Goal: Information Seeking & Learning: Learn about a topic

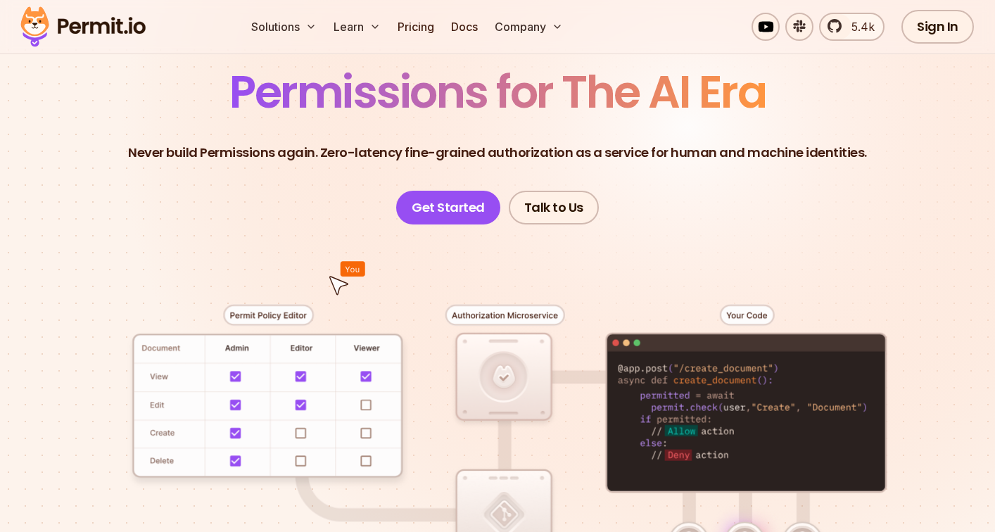
scroll to position [117, 0]
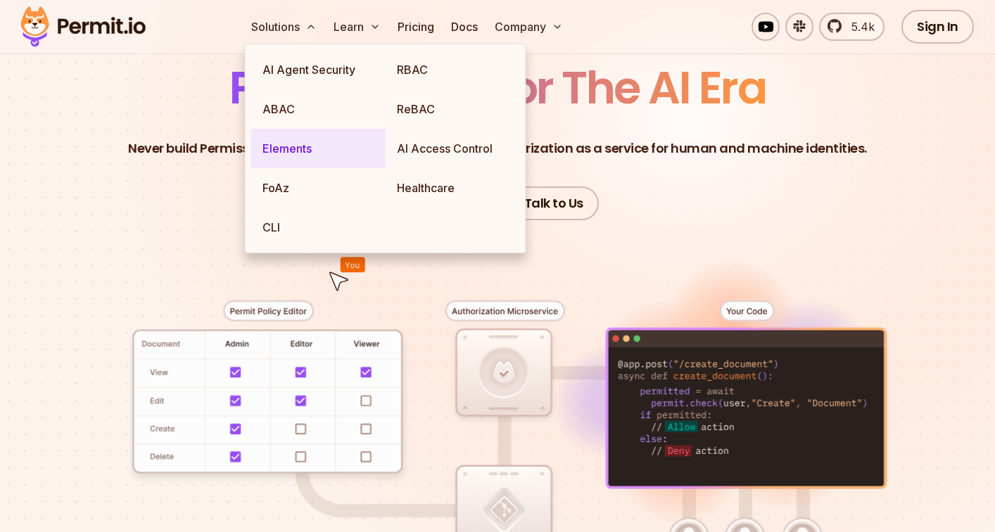
click at [276, 153] on link "Elements" at bounding box center [318, 148] width 134 height 39
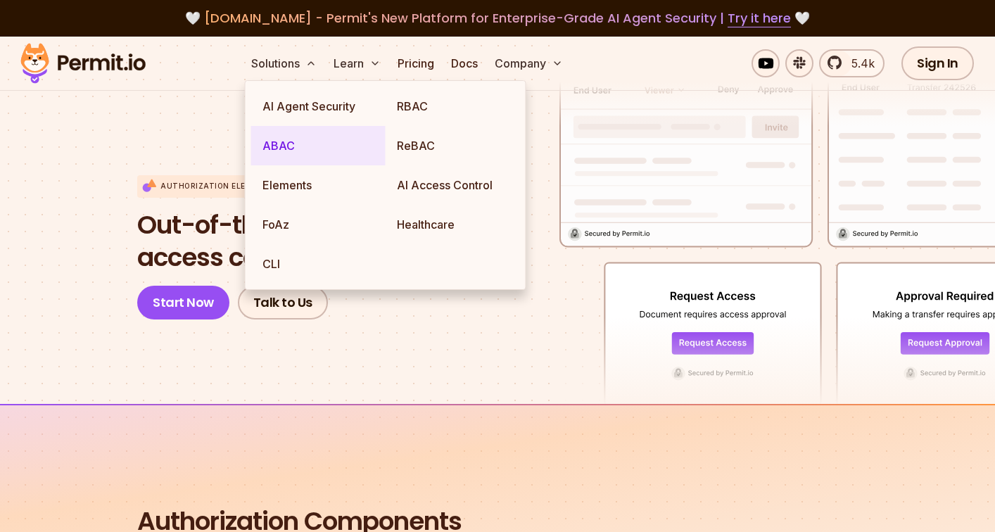
click at [279, 146] on link "ABAC" at bounding box center [318, 145] width 134 height 39
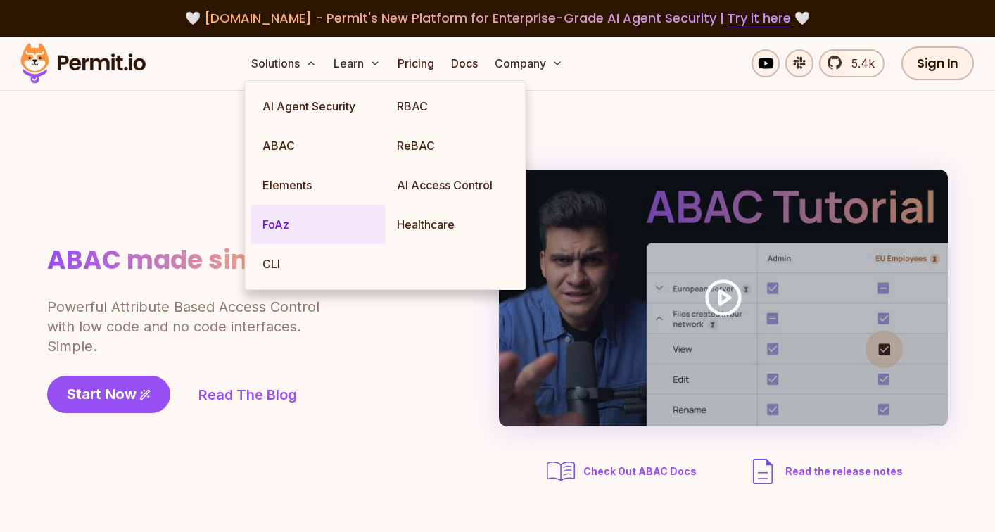
click at [274, 222] on link "FoAz" at bounding box center [318, 224] width 134 height 39
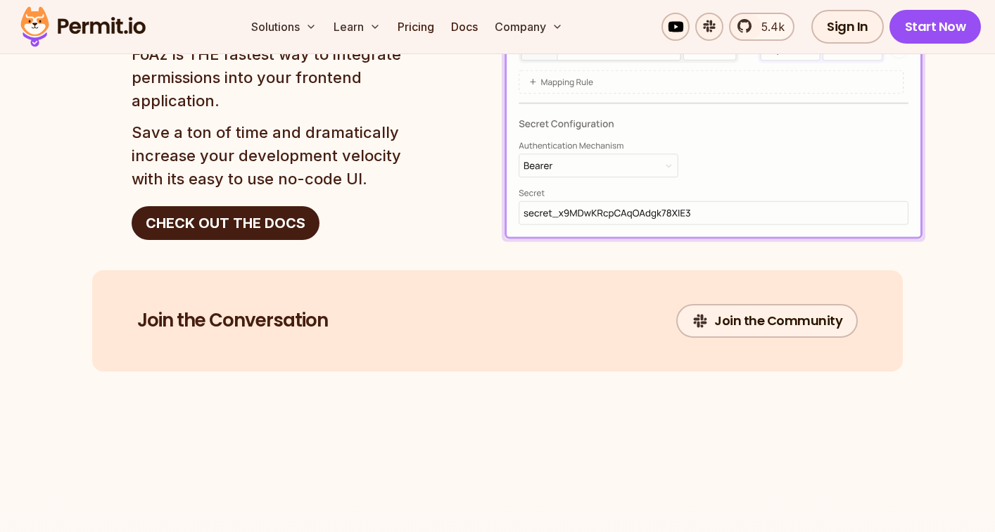
scroll to position [2412, 0]
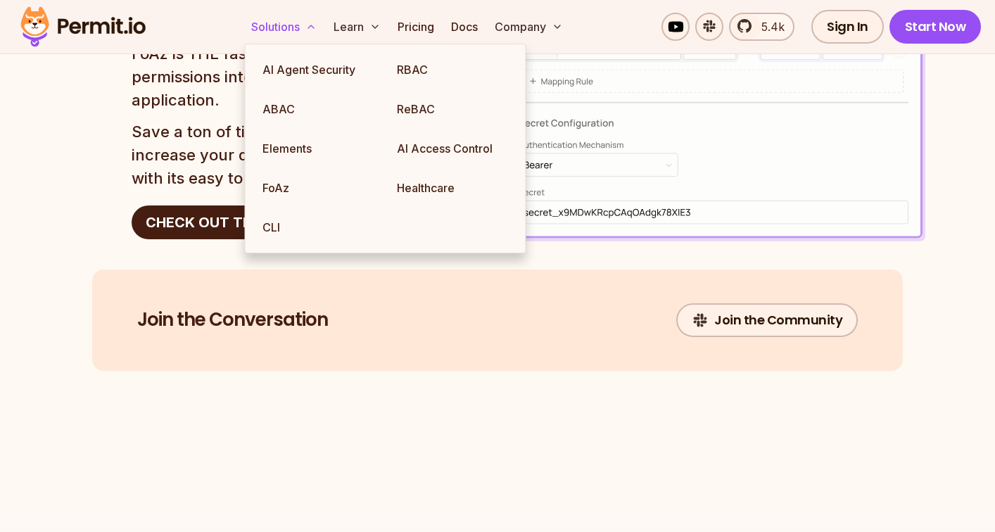
click at [280, 28] on button "Solutions" at bounding box center [284, 27] width 77 height 28
click at [269, 232] on link "CLI" at bounding box center [318, 227] width 134 height 39
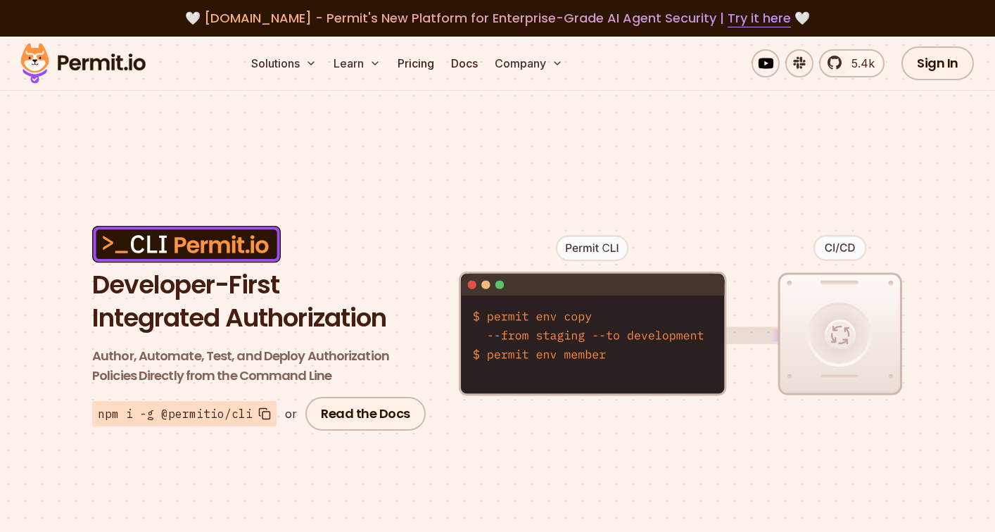
scroll to position [12, 0]
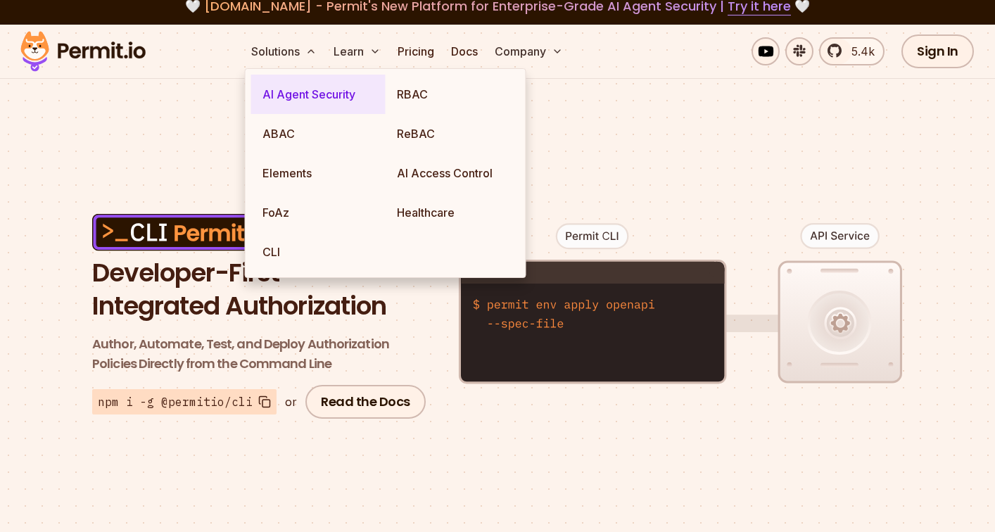
click at [291, 98] on link "AI Agent Security" at bounding box center [318, 94] width 134 height 39
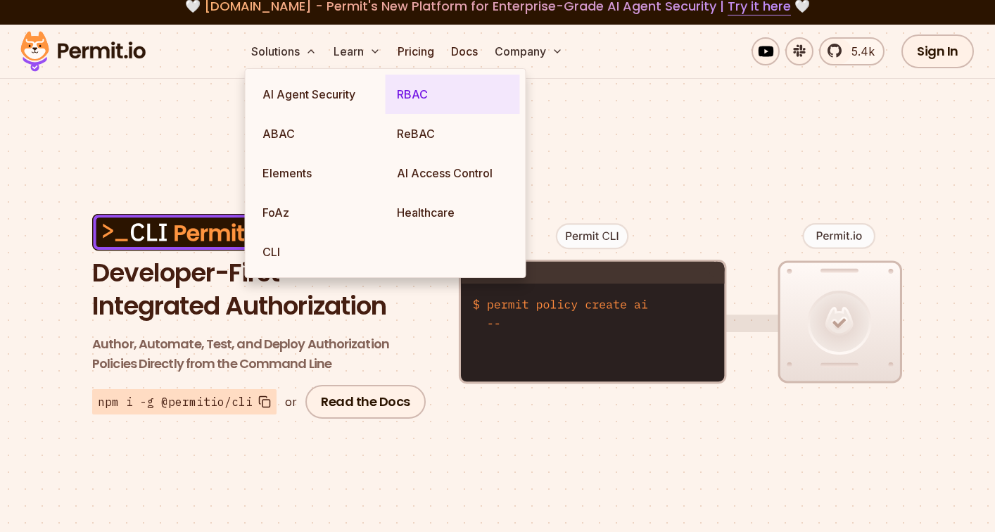
click at [401, 95] on link "RBAC" at bounding box center [453, 94] width 134 height 39
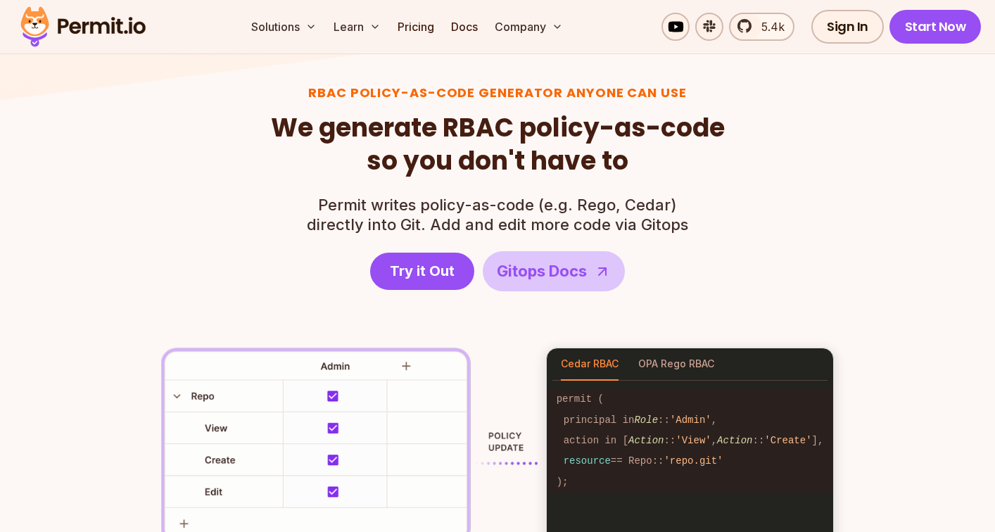
scroll to position [1895, 0]
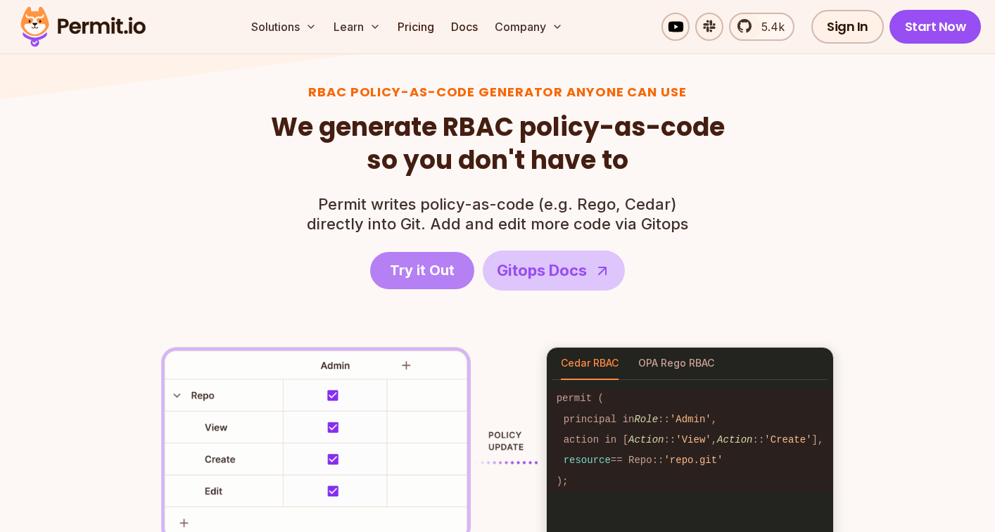
click at [411, 278] on span "Try it Out" at bounding box center [422, 270] width 65 height 20
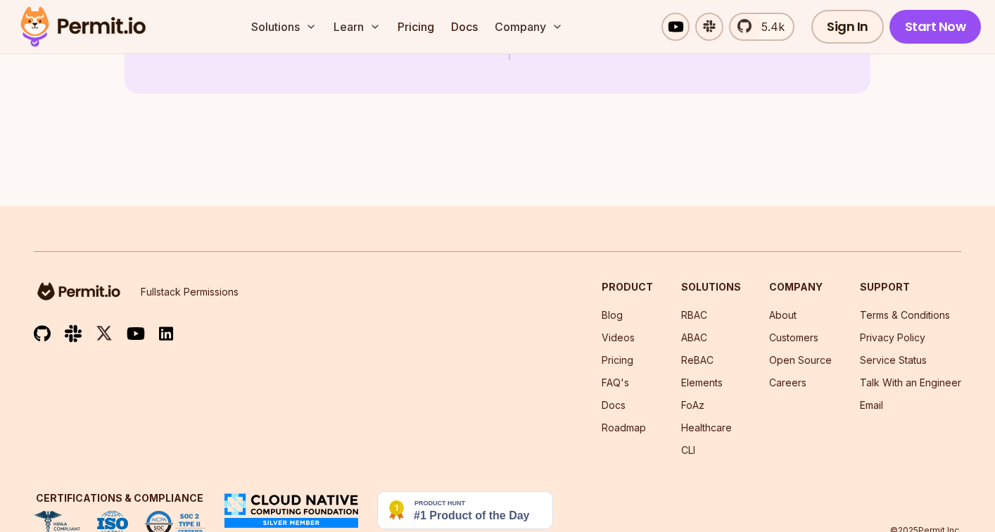
scroll to position [4131, 0]
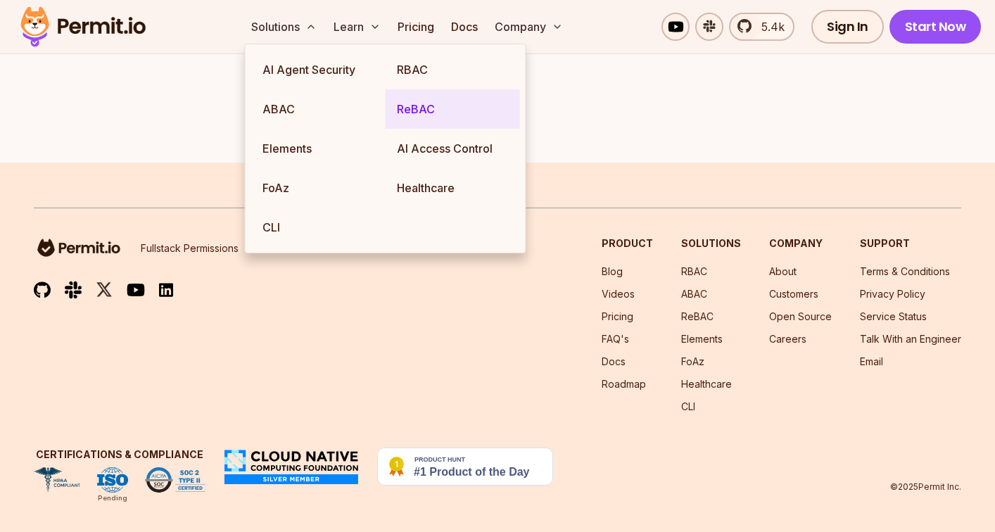
click at [410, 109] on link "ReBAC" at bounding box center [453, 108] width 134 height 39
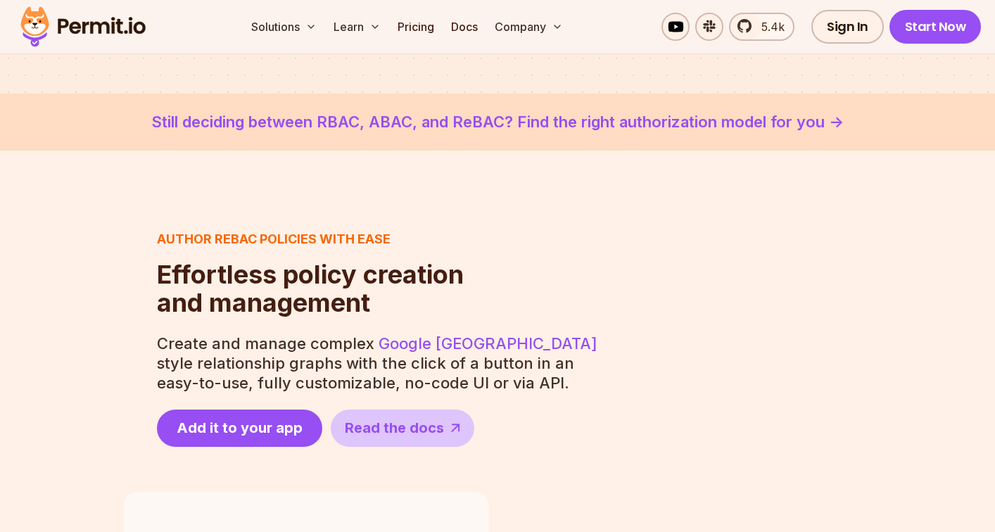
scroll to position [436, 0]
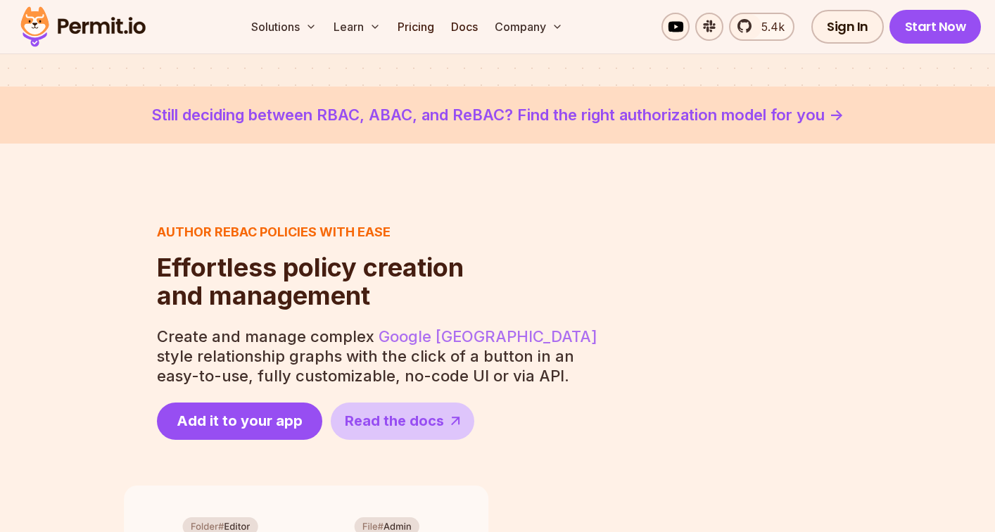
click at [404, 330] on link "Google Zanzibar" at bounding box center [488, 336] width 219 height 18
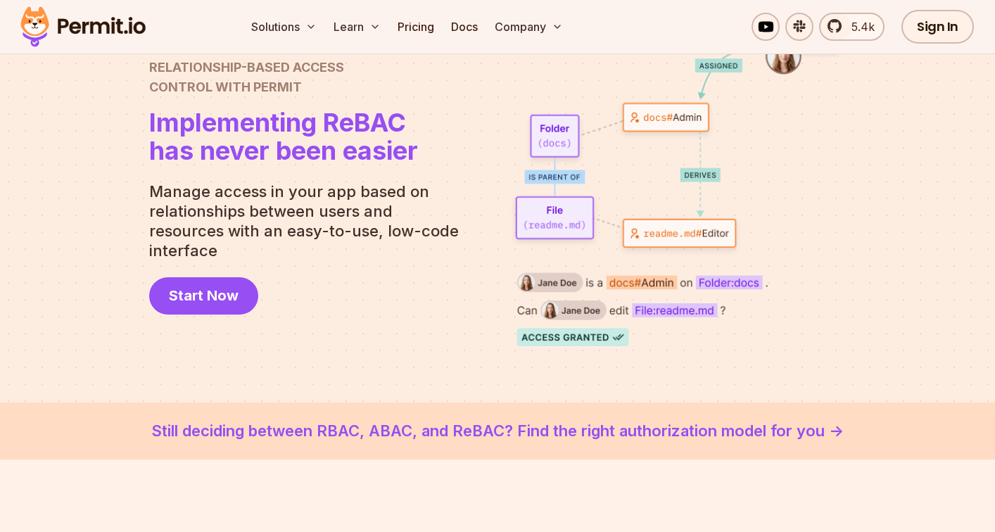
scroll to position [129, 0]
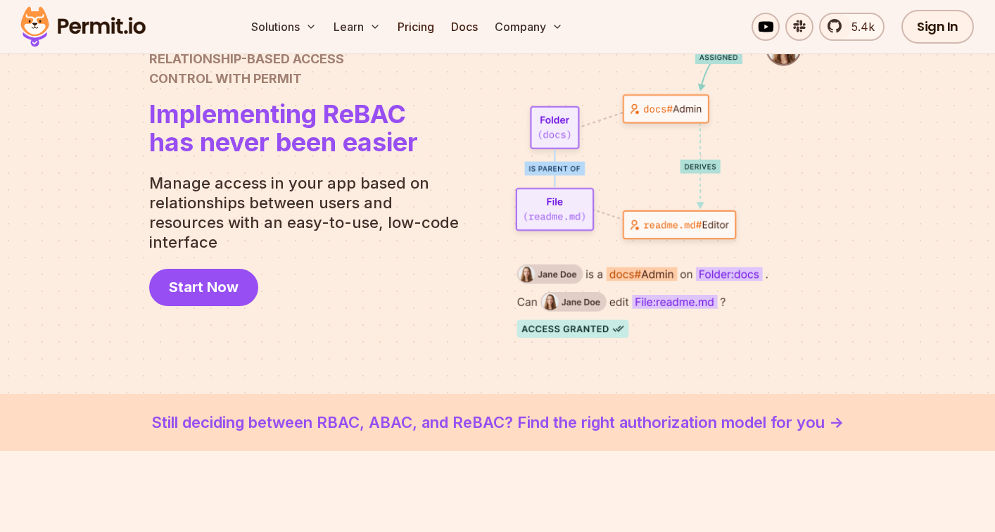
click at [561, 418] on link "Still deciding between RBAC, ABAC, and ReBAC? Find the right authorization mode…" at bounding box center [497, 422] width 927 height 23
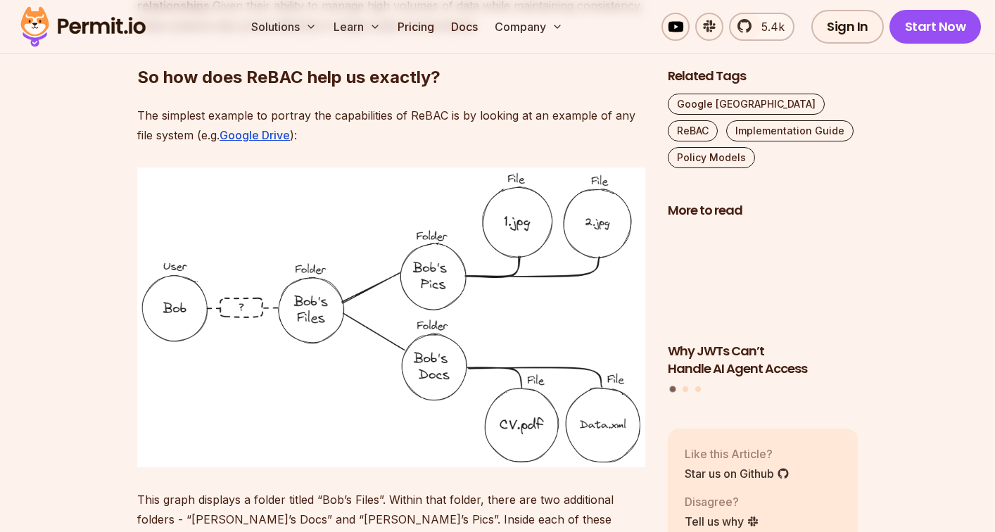
scroll to position [1533, 0]
